Goal: Task Accomplishment & Management: Complete application form

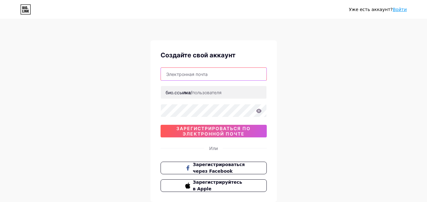
click at [203, 77] on input "text" at bounding box center [213, 74] width 105 height 13
type input "[EMAIL_ADDRESS][DOMAIN_NAME]"
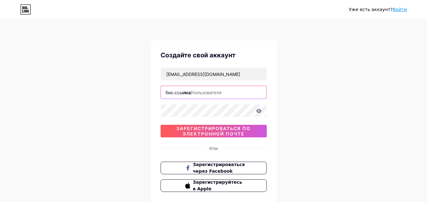
click at [211, 93] on input "text" at bounding box center [213, 92] width 105 height 13
paste input "https//[DOMAIN_NAME][URL][DOMAIN_NAME]"
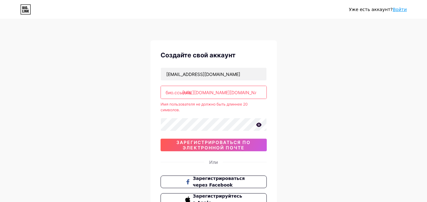
drag, startPoint x: 258, startPoint y: 91, endPoint x: 125, endPoint y: 89, distance: 133.0
click at [125, 89] on div "Уже есть аккаунт? Войти Создайте свой аккаунт [EMAIL_ADDRESS][DOMAIN_NAME] [DOM…" at bounding box center [213, 128] width 427 height 256
type input "houseigshbnrqm3c4yzu0e"
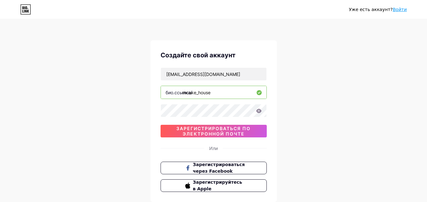
type input "mcake_house"
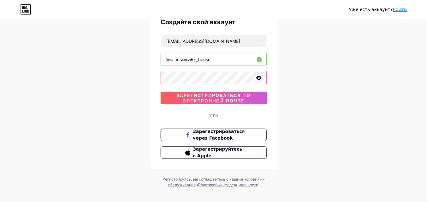
scroll to position [39, 0]
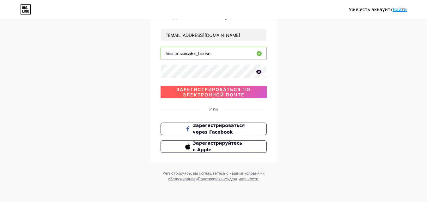
click at [190, 93] on font "зарегистрироваться по электронной почте" at bounding box center [213, 92] width 74 height 11
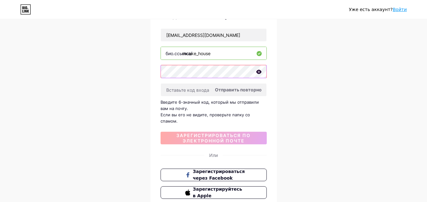
click at [261, 71] on div at bounding box center [213, 71] width 106 height 13
click at [259, 71] on icon at bounding box center [259, 72] width 6 height 4
click at [140, 70] on div "Уже есть аккаунт? Войти Создайте свой аккаунт [EMAIL_ADDRESS][DOMAIN_NAME] [DOM…" at bounding box center [213, 105] width 427 height 288
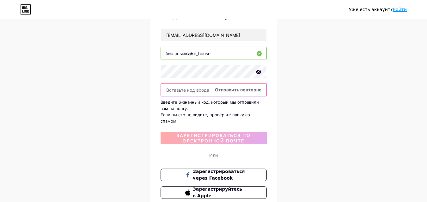
click at [169, 90] on input "text" at bounding box center [213, 90] width 105 height 13
paste input "Anvarchikk1998"
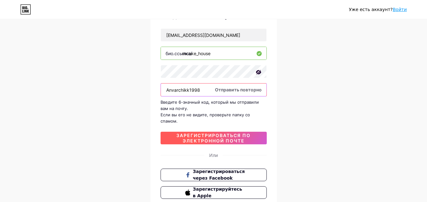
type input "Anvarchikk1998"
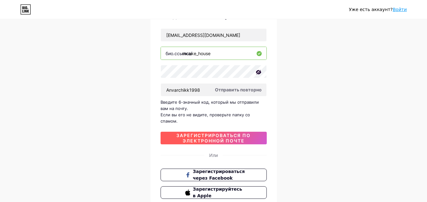
click at [185, 133] on font "зарегистрироваться по электронной почте" at bounding box center [213, 138] width 74 height 11
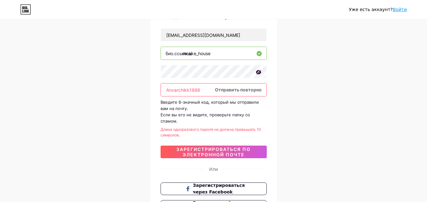
drag, startPoint x: 200, startPoint y: 90, endPoint x: 130, endPoint y: 89, distance: 69.8
click at [130, 89] on div "Уже есть аккаунт? Войти Создайте свой аккаунт [EMAIL_ADDRESS][DOMAIN_NAME] [DOM…" at bounding box center [213, 112] width 427 height 302
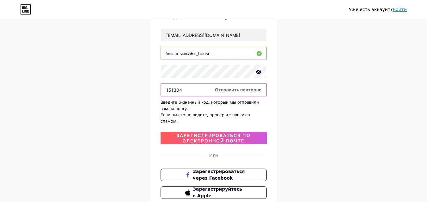
type input "151304"
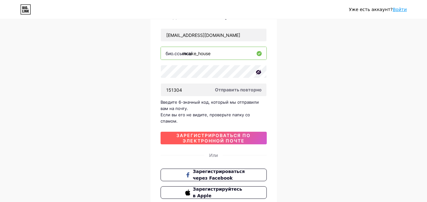
click at [210, 133] on font "зарегистрироваться по электронной почте" at bounding box center [213, 138] width 74 height 11
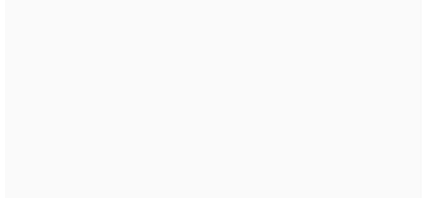
scroll to position [0, 0]
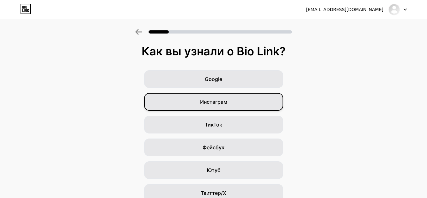
click at [241, 104] on div "Инстаграм" at bounding box center [213, 102] width 139 height 18
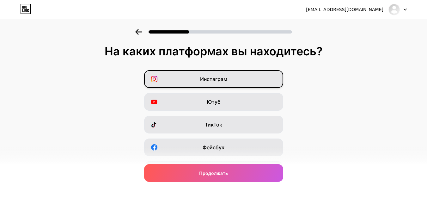
click at [253, 75] on div "Инстаграм" at bounding box center [213, 79] width 139 height 18
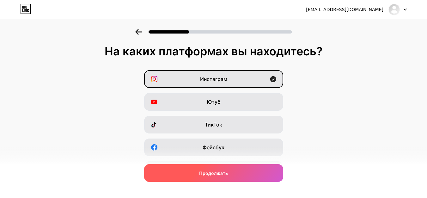
click at [221, 173] on font "Продолжать" at bounding box center [213, 172] width 29 height 5
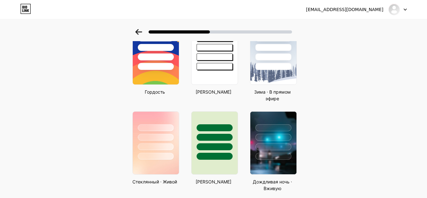
scroll to position [136, 0]
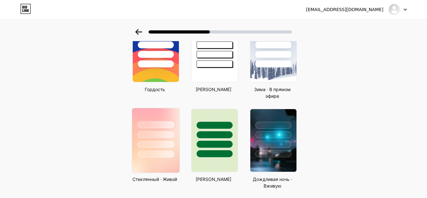
click at [159, 141] on div at bounding box center [155, 144] width 37 height 7
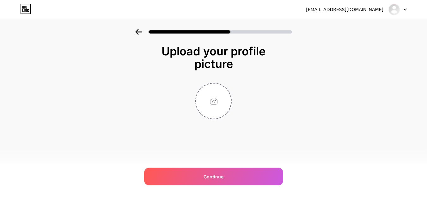
scroll to position [0, 0]
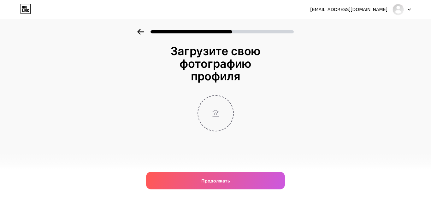
click at [208, 103] on input "file" at bounding box center [215, 113] width 35 height 35
type input "C:\fakepath\Mcake.PNG"
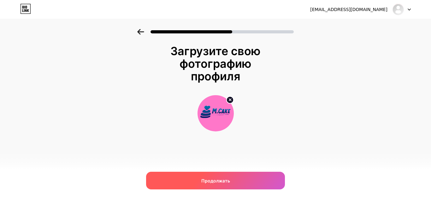
click at [226, 182] on font "Продолжать" at bounding box center [216, 180] width 29 height 5
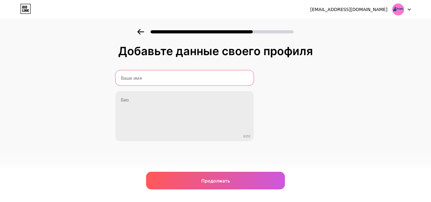
click at [158, 79] on input "text" at bounding box center [185, 77] width 138 height 15
click at [158, 78] on input "Malike" at bounding box center [185, 77] width 140 height 15
type input "M Cake House"
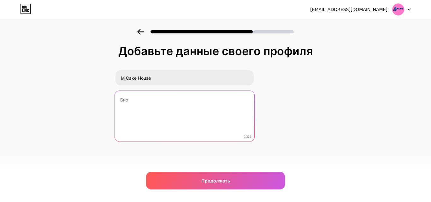
click at [153, 99] on textarea at bounding box center [185, 116] width 140 height 51
type textarea "R"
paste textarea "🩷"
click at [222, 106] on textarea "Королевские Десерты и Торты с любовью 🩷" at bounding box center [185, 116] width 140 height 51
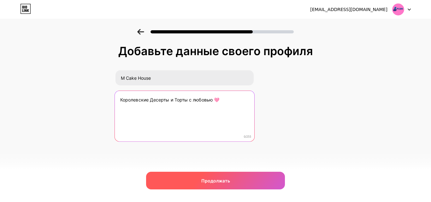
type textarea "Королевские Десерты и Торты с любовью 🩷"
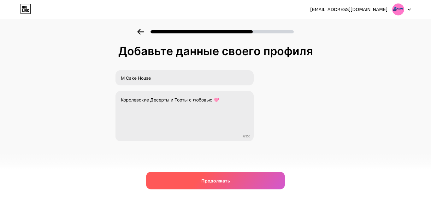
click at [214, 180] on font "Продолжать" at bounding box center [216, 180] width 29 height 5
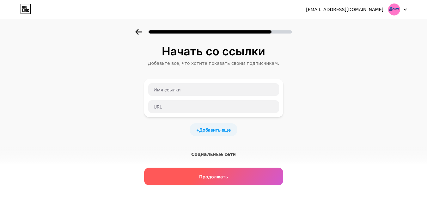
click at [205, 181] on div "Продолжать" at bounding box center [213, 176] width 139 height 18
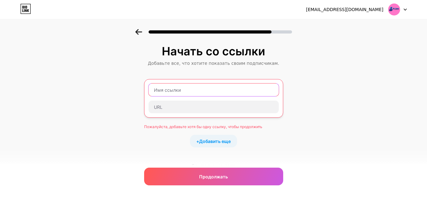
click at [168, 91] on input "text" at bounding box center [213, 89] width 130 height 13
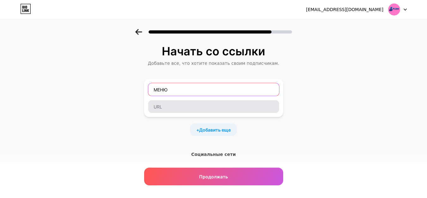
type input "МЕНЮ"
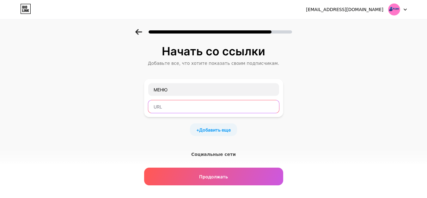
click at [159, 108] on input "text" at bounding box center [213, 106] width 131 height 13
paste input "[URL][DOMAIN_NAME][DOMAIN_NAME][US_VEHICLE_IDENTIFICATION_NUMBER][DOMAIN_NAME]"
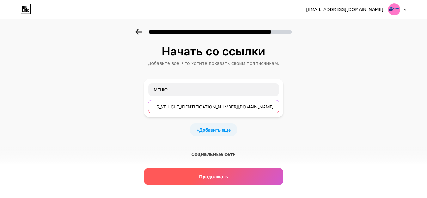
type input "[URL][DOMAIN_NAME][DOMAIN_NAME][US_VEHICLE_IDENTIFICATION_NUMBER][DOMAIN_NAME]"
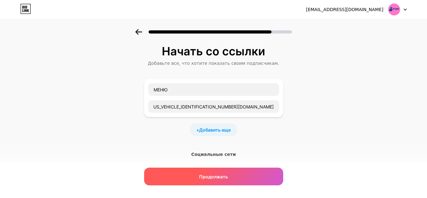
click at [212, 172] on div "Продолжать" at bounding box center [213, 176] width 139 height 18
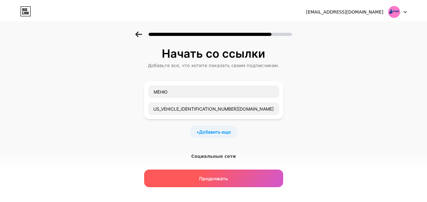
scroll to position [0, 0]
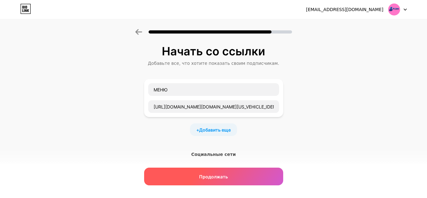
click at [171, 175] on div "Продолжать" at bounding box center [213, 176] width 139 height 18
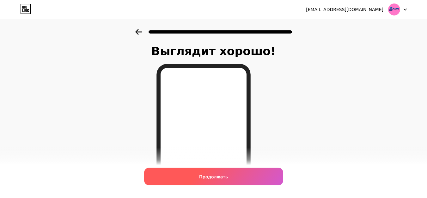
click at [192, 178] on div "Продолжать" at bounding box center [213, 176] width 139 height 18
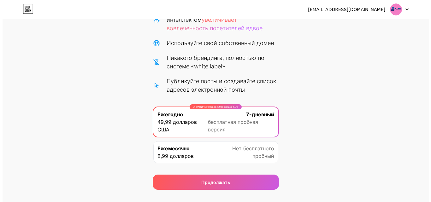
scroll to position [102, 0]
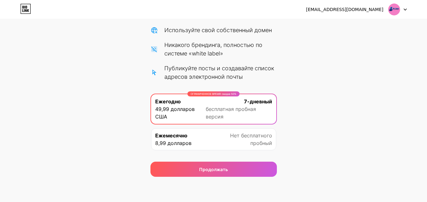
click at [250, 109] on font "бесплатная пробная версия" at bounding box center [231, 113] width 50 height 14
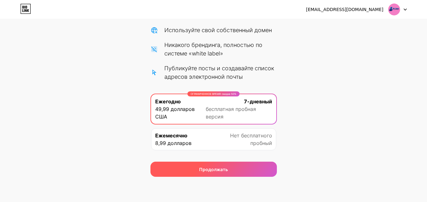
click at [210, 172] on span "Продолжать" at bounding box center [213, 169] width 29 height 7
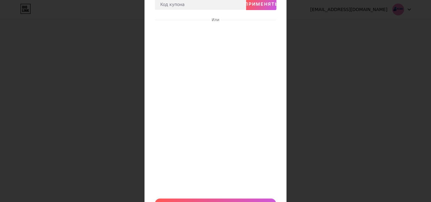
scroll to position [86, 0]
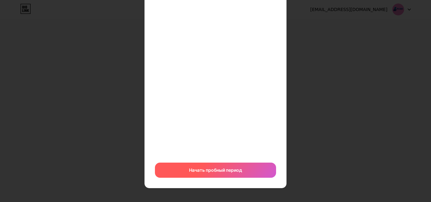
click at [223, 165] on div "Начать пробный период" at bounding box center [215, 170] width 121 height 15
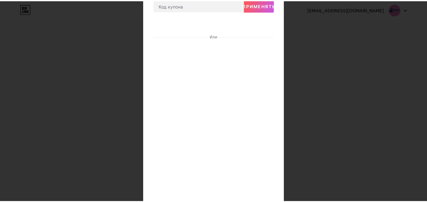
scroll to position [0, 0]
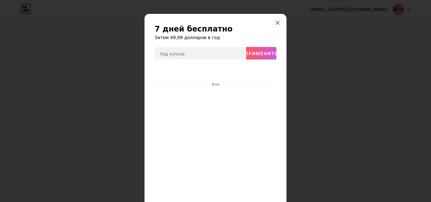
click at [276, 24] on icon at bounding box center [277, 22] width 5 height 5
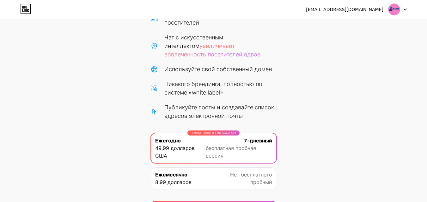
scroll to position [25, 0]
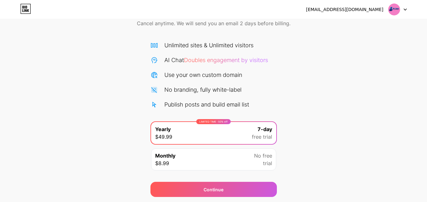
scroll to position [52, 0]
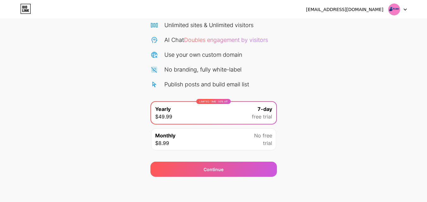
click at [222, 127] on div "LIMITED TIME : 50% off Yearly $49.99 7-day free trial Monthly $8.99 No free tri…" at bounding box center [213, 127] width 126 height 53
click at [222, 131] on div "Monthly $8.99 No free trial" at bounding box center [213, 140] width 125 height 22
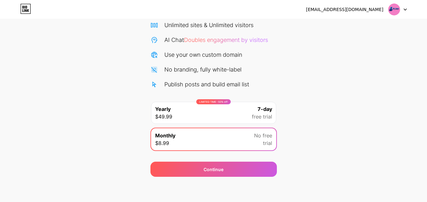
drag, startPoint x: 235, startPoint y: 104, endPoint x: 234, endPoint y: 97, distance: 7.6
click at [235, 104] on div "LIMITED TIME : 50% off Yearly $49.99 7-day free trial" at bounding box center [213, 113] width 125 height 22
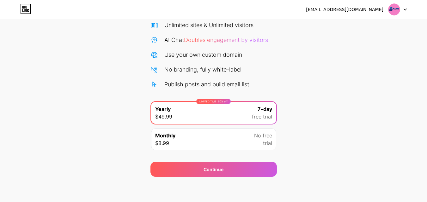
click at [259, 40] on span "Doubles engagement by visitors" at bounding box center [226, 40] width 84 height 7
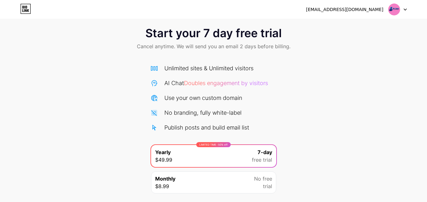
scroll to position [0, 0]
